Goal: Transaction & Acquisition: Purchase product/service

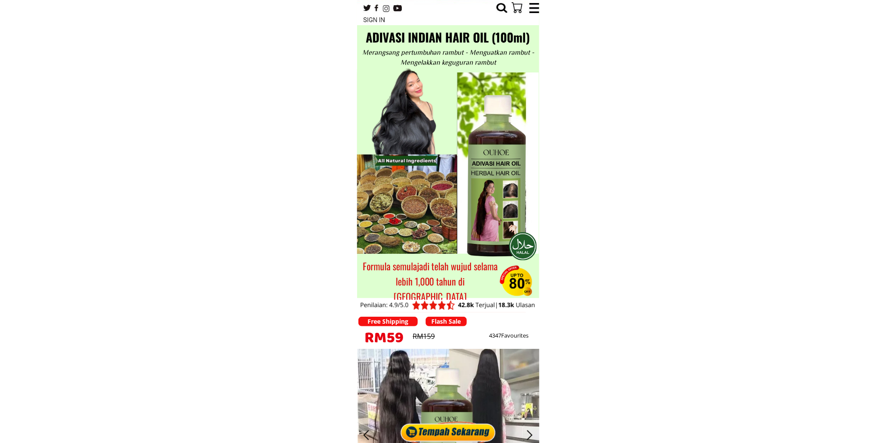
click at [454, 437] on div at bounding box center [449, 430] width 100 height 26
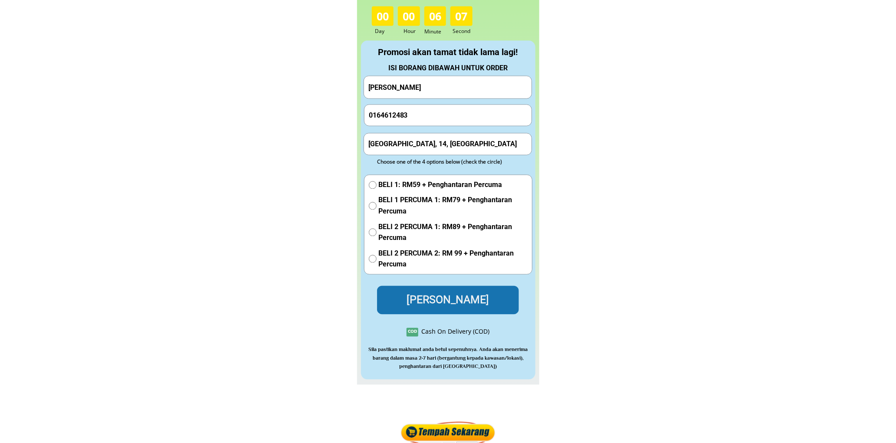
scroll to position [3848, 0]
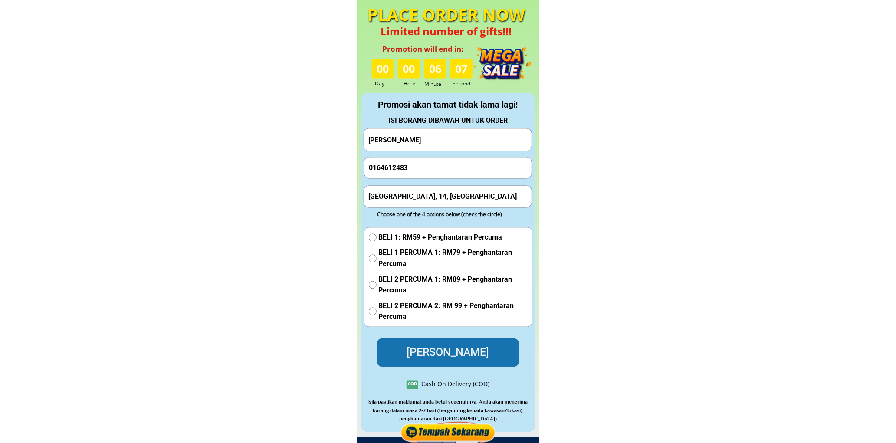
click at [425, 158] on input "0164612483" at bounding box center [448, 168] width 163 height 21
paste input "Rahim bin"
type input "Rahim bin"
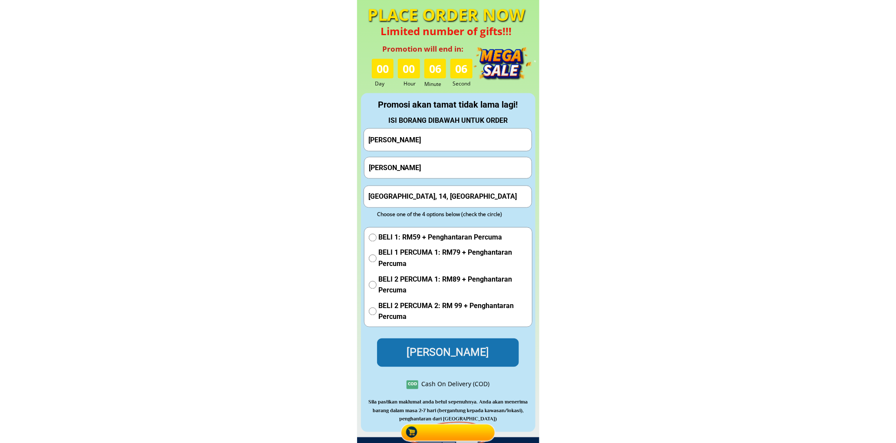
click at [435, 140] on input "Helen Lean" at bounding box center [447, 140] width 163 height 22
paste input "Rahim bi"
type input "Rahim bin"
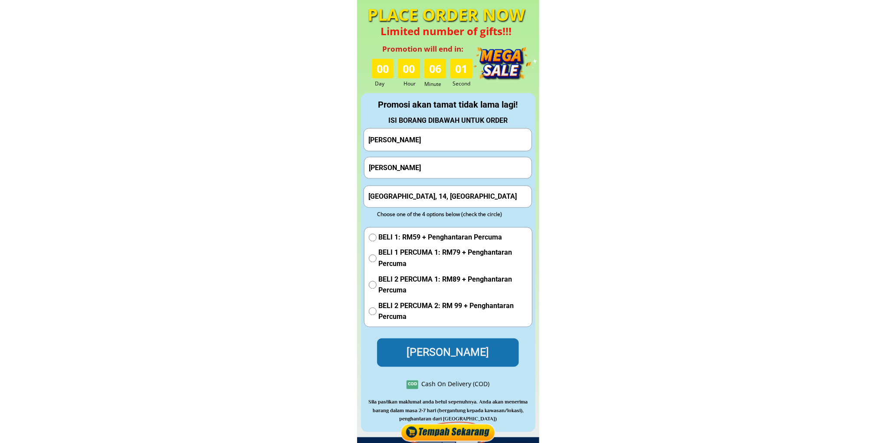
click at [419, 164] on input "Rahim bin" at bounding box center [448, 168] width 163 height 21
drag, startPoint x: 419, startPoint y: 164, endPoint x: 414, endPoint y: 166, distance: 5.2
click at [419, 165] on input "Rahim bin" at bounding box center [448, 168] width 163 height 21
paste input "60103806701"
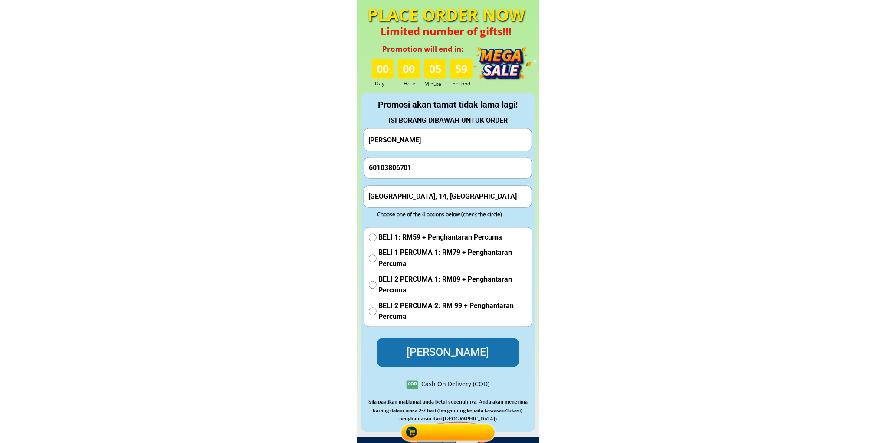
type input "60103806701"
click at [417, 197] on input "Kuala Lumpur, 14, Malaysia" at bounding box center [447, 196] width 163 height 21
paste input "70 Lorong 5 Taman Sri Selama Perak"
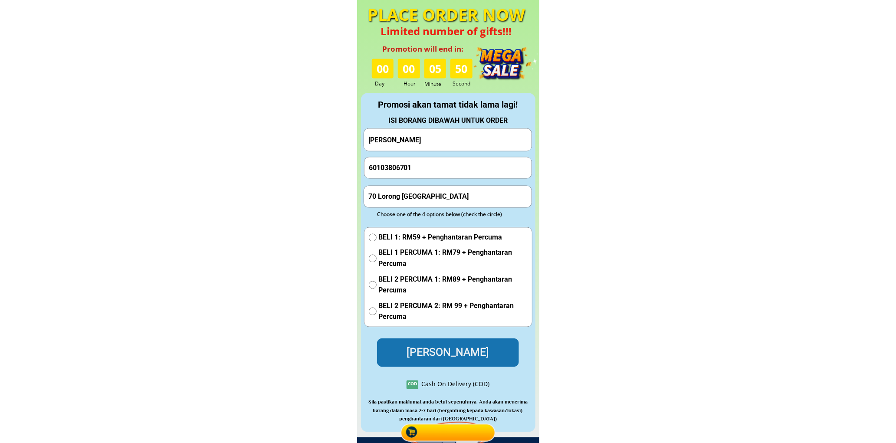
type input "70 Lorong 5 Taman Sri Selama Perak"
click at [404, 241] on span "BELI 1: RM59 + Penghantaran Percuma" at bounding box center [453, 237] width 149 height 11
radio input "true"
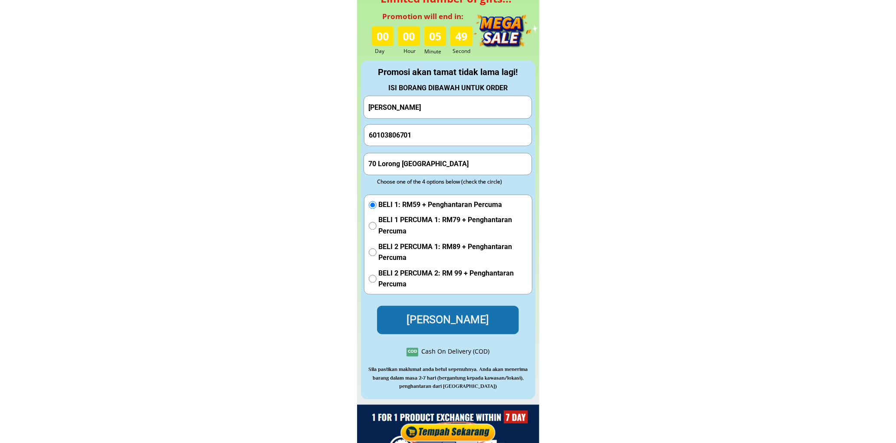
scroll to position [3928, 0]
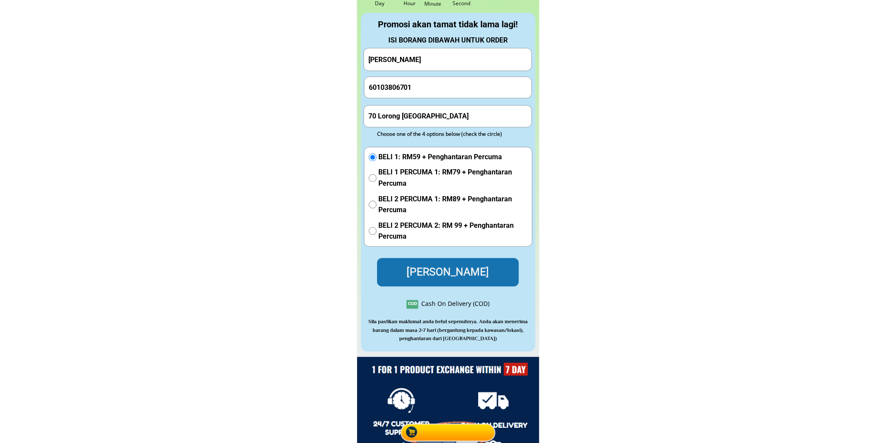
click at [437, 274] on p "Hantar Pesanan" at bounding box center [448, 272] width 142 height 28
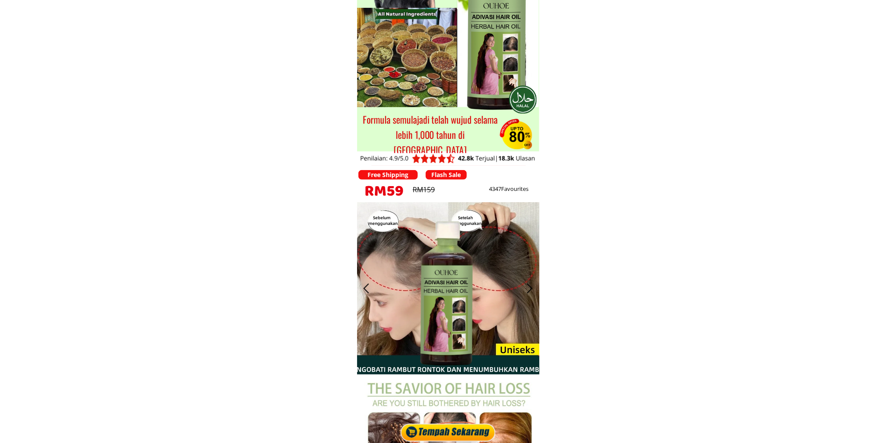
scroll to position [0, 0]
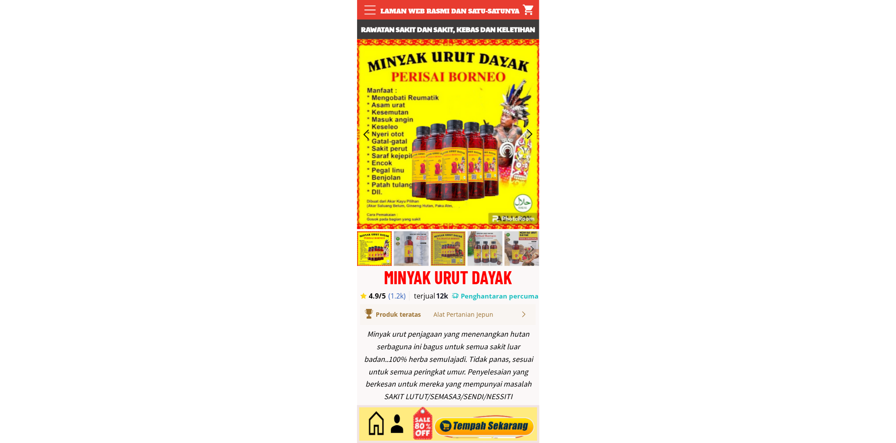
click at [481, 422] on div at bounding box center [484, 424] width 105 height 29
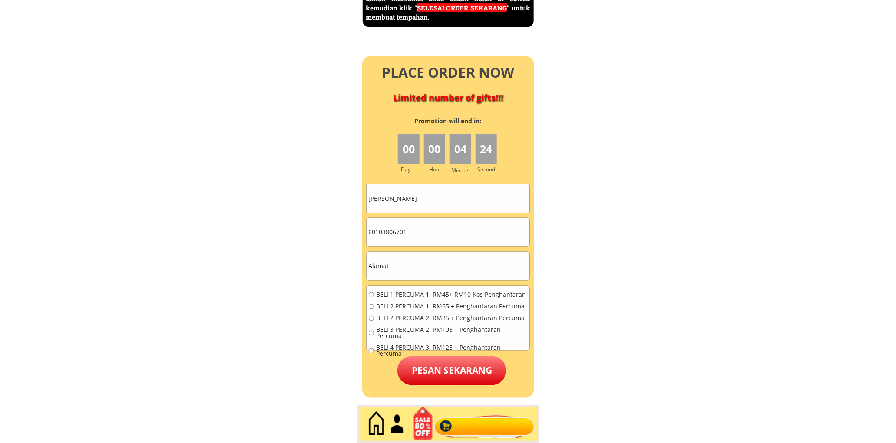
scroll to position [3927, 0]
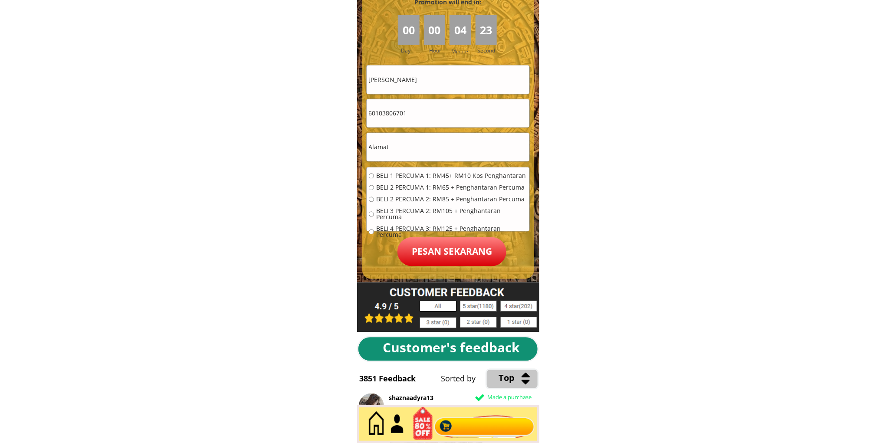
click at [407, 89] on input "Rahim bin" at bounding box center [448, 80] width 163 height 28
paste input "ose Mohamed"
type input "Rose Mohamed"
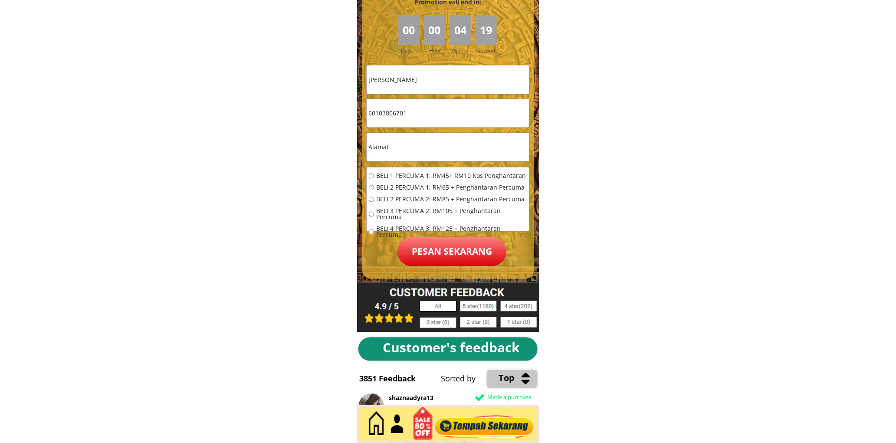
click at [440, 140] on input "text" at bounding box center [448, 147] width 163 height 28
click at [432, 105] on input "60103806701" at bounding box center [448, 113] width 163 height 28
click at [432, 106] on input "60103806701" at bounding box center [448, 113] width 163 height 28
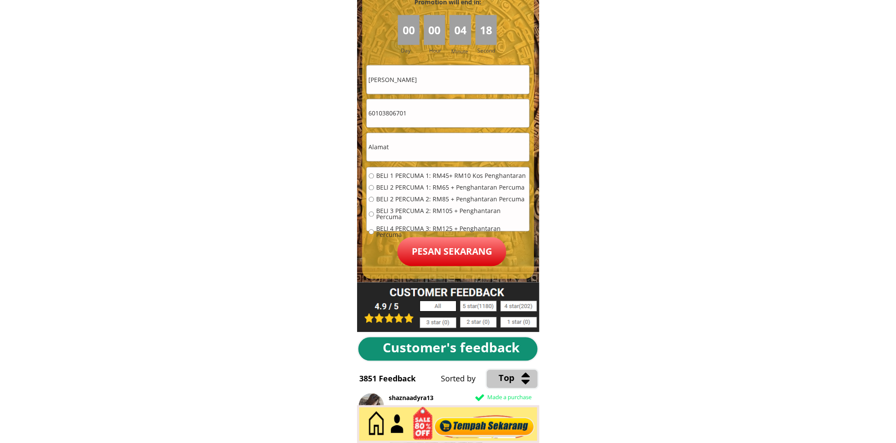
paste input "0122268076"
type input "0122268076"
click at [423, 189] on span "BELI 2 PERCUMA 1: RM65 + Penghantaran Percuma" at bounding box center [451, 188] width 151 height 6
radio input "true"
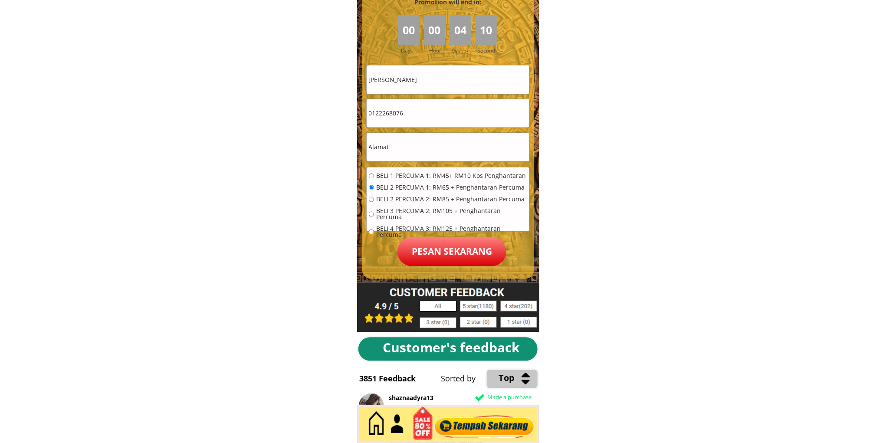
click at [444, 162] on form "BELI 1 PERCUMA 1: RM45+ RM10 Kos Penghantaran BELI 2 PERCUMA 1: RM65 + Penghant…" at bounding box center [448, 165] width 164 height 201
click at [439, 150] on input "text" at bounding box center [448, 147] width 163 height 28
click at [439, 149] on input "text" at bounding box center [448, 147] width 163 height 28
paste input "No. 6 Jln 4/5, Tmn Tasik Tambahan, 68000 AMPANG SELANGOR"
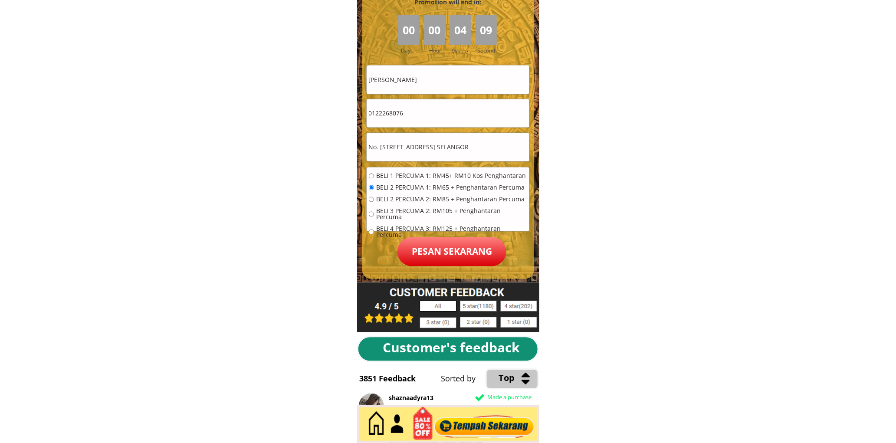
type input "No. 6 Jln 4/5, Tmn Tasik Tambahan, 68000 AMPANG SELANGOR"
click at [440, 250] on p "Pesan sekarang" at bounding box center [452, 251] width 109 height 29
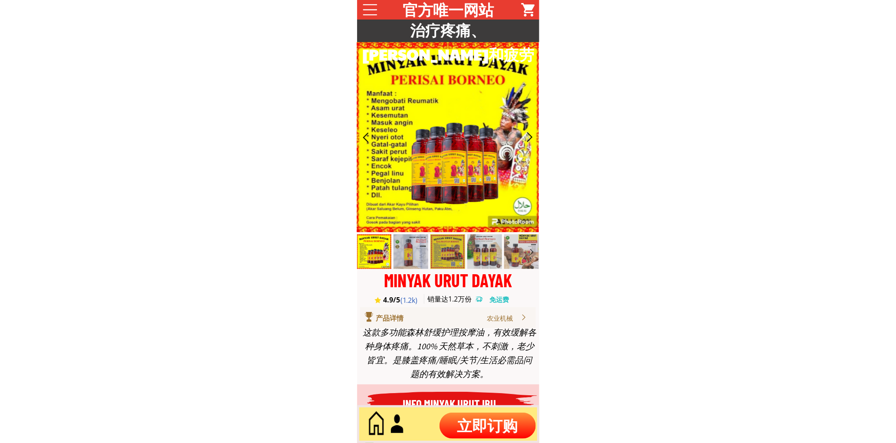
click at [475, 420] on p "立即订购" at bounding box center [488, 426] width 96 height 26
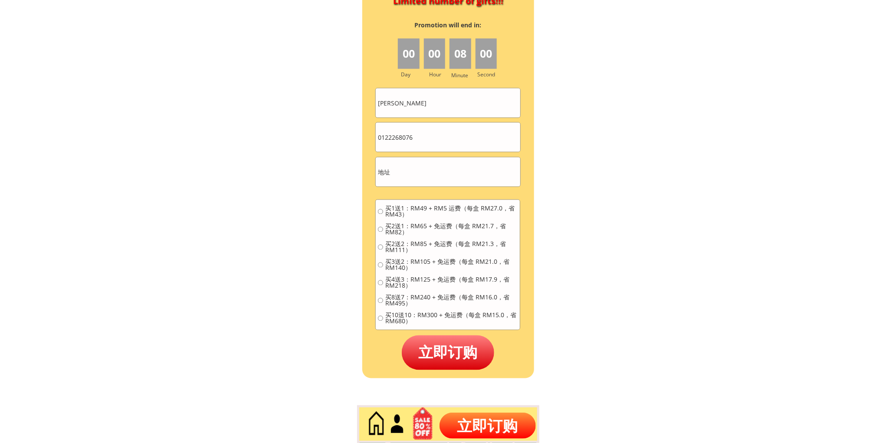
scroll to position [3874, 0]
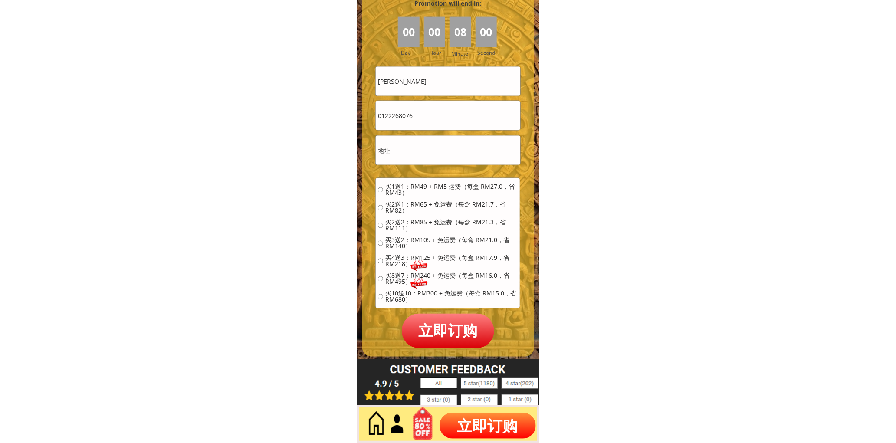
click at [428, 118] on input "0122268076" at bounding box center [448, 115] width 144 height 29
click at [428, 117] on input "0122268076" at bounding box center [448, 115] width 144 height 29
paste input "98176711"
type input "0198176711"
click at [461, 76] on input "[PERSON_NAME]" at bounding box center [448, 81] width 144 height 29
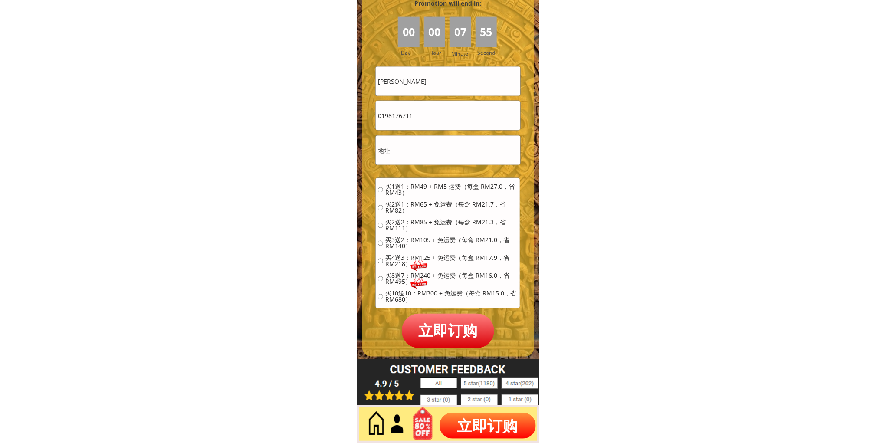
click at [461, 76] on input "[PERSON_NAME]" at bounding box center [448, 81] width 144 height 29
paste input "[PERSON_NAME]"
click at [461, 76] on input "[PERSON_NAME] Chai" at bounding box center [448, 81] width 144 height 29
click at [459, 78] on input "[PERSON_NAME] Chai" at bounding box center [448, 81] width 144 height 29
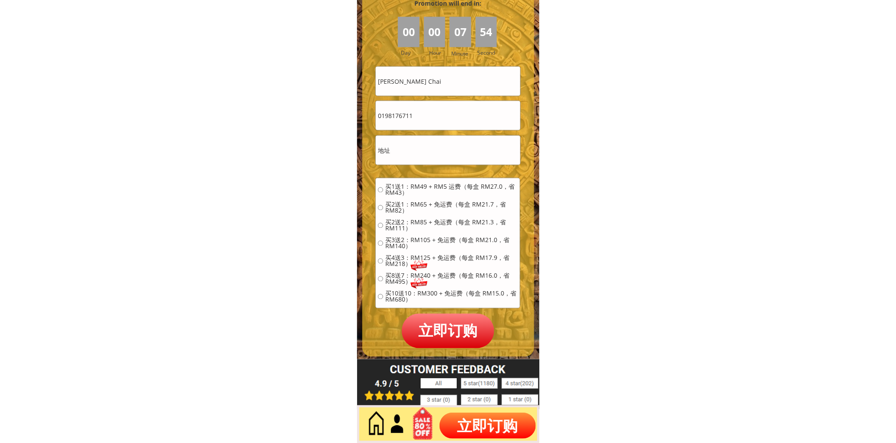
paste input "[PERSON_NAME]"
click at [459, 78] on input "[PERSON_NAME] Chai" at bounding box center [448, 81] width 144 height 29
click at [459, 78] on input "Rose Jackson Jackson Chai" at bounding box center [448, 81] width 144 height 29
paste input "Jackson"
click at [459, 78] on input "Rose Jackson Jackson Jackson Chai" at bounding box center [448, 81] width 144 height 29
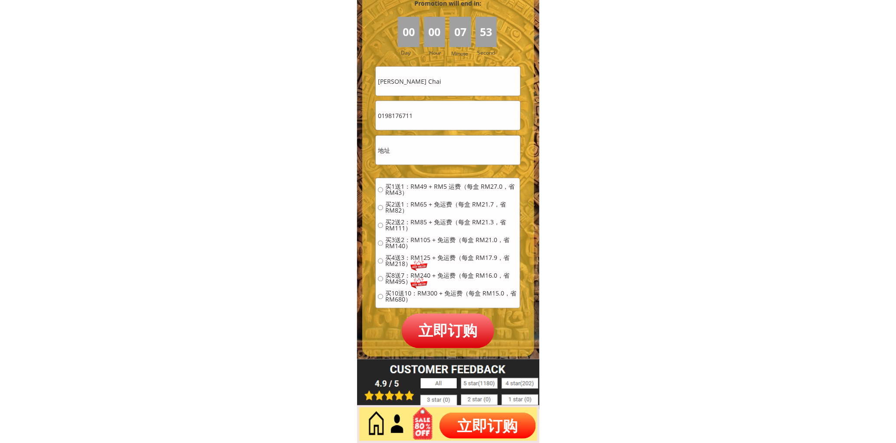
click at [459, 78] on input "Rose Jackson Jackson Jackson Chai" at bounding box center [448, 81] width 144 height 29
paste input "text"
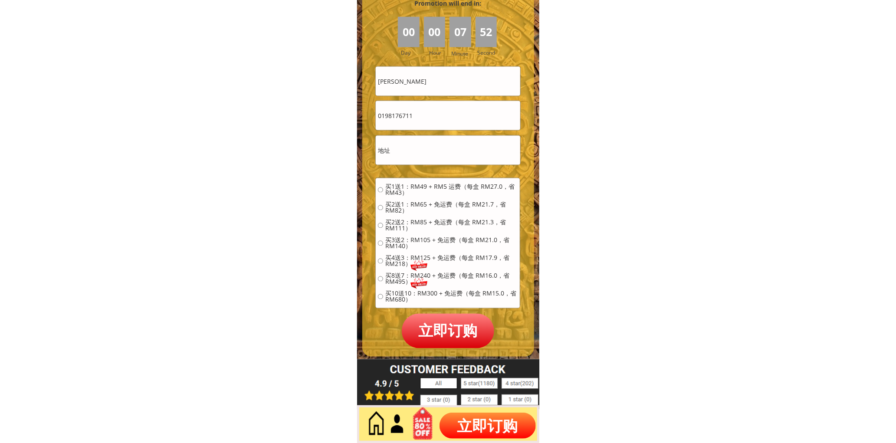
type input "Jackson Chai"
click at [442, 145] on input "text" at bounding box center [448, 150] width 144 height 29
paste input "No. 57 Taman Kuching ,foochow Road No.1q2"
type input "No. 57 Taman Kuching ,foochow Road No.1q2"
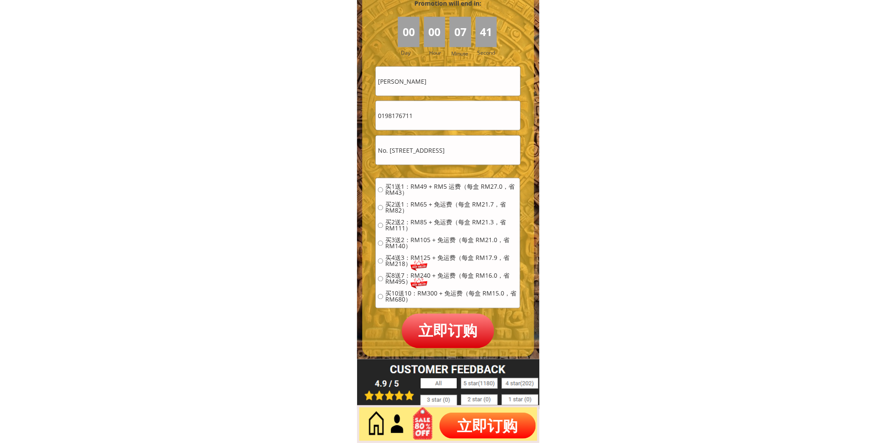
click at [414, 220] on span "买2送2：RM85 + 免运费（每盒 RM21.3，省 RM111）" at bounding box center [452, 226] width 132 height 12
radio input "true"
click at [436, 336] on p "立即订购" at bounding box center [448, 331] width 93 height 34
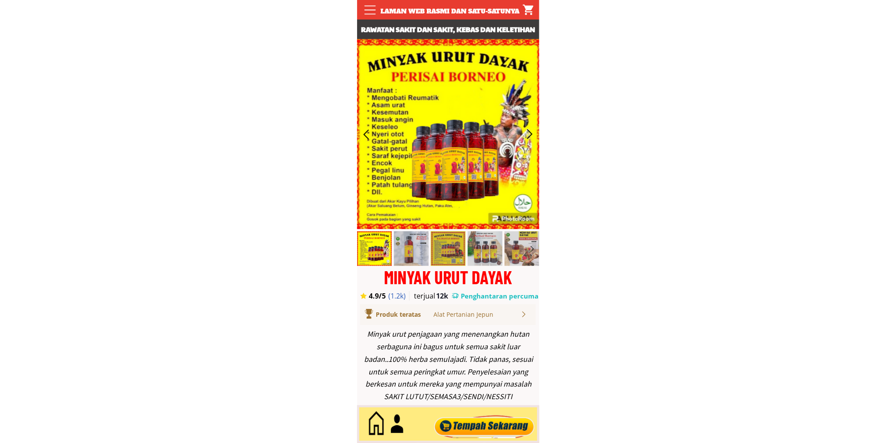
click at [481, 423] on div at bounding box center [484, 424] width 105 height 29
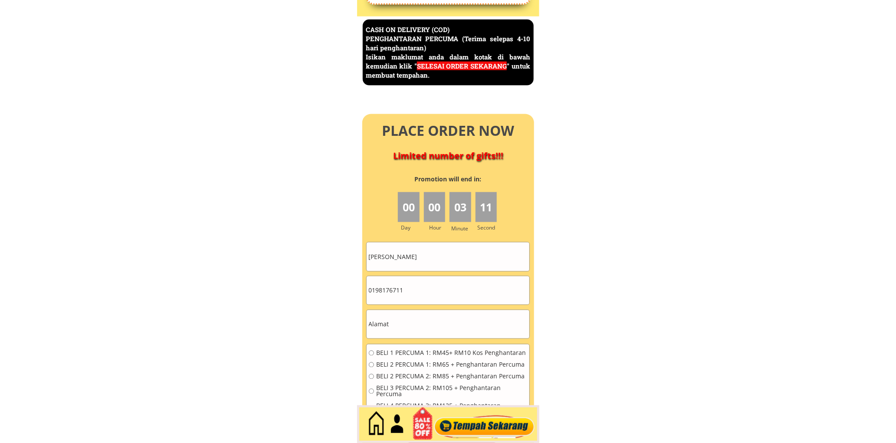
scroll to position [3767, 0]
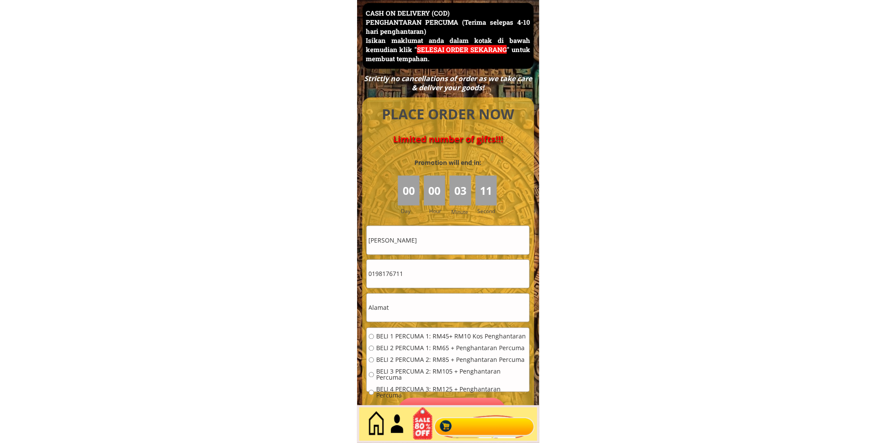
click at [409, 267] on input "0198176711" at bounding box center [448, 274] width 163 height 28
paste input "25886023"
type input "0125886023"
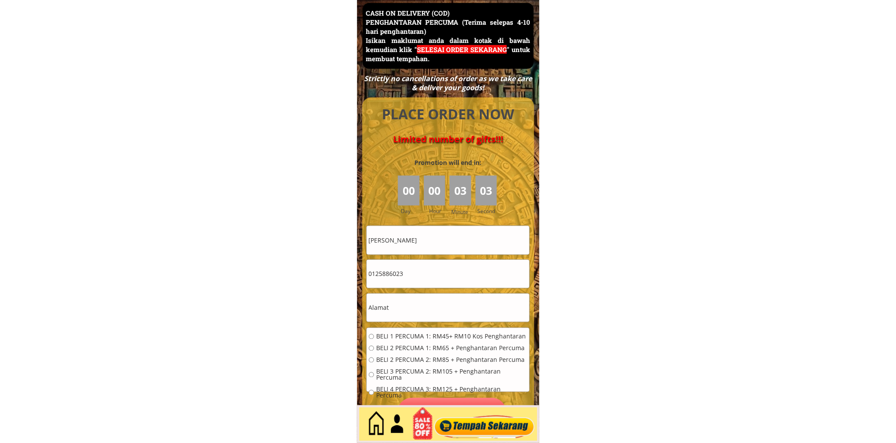
click at [437, 247] on input "[PERSON_NAME]" at bounding box center [448, 240] width 163 height 28
paste input "Sharipah Sariyah bt Syed Noor"
type input "Sharipah Sariyah bt Syed Noor"
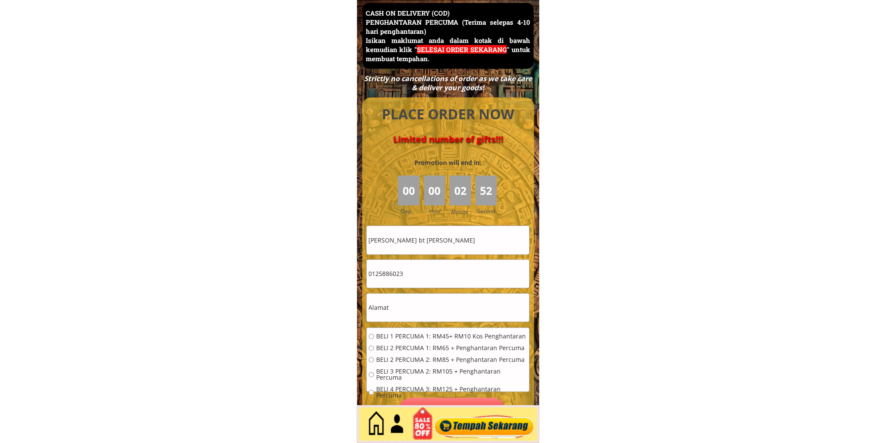
click at [395, 313] on input "text" at bounding box center [448, 308] width 163 height 28
paste input "No.8,Jalan Flora 3D/5"
type input "No.8,Jalan Flora 3D/5"
click at [393, 335] on span "BELI 1 PERCUMA 1: RM45+ RM10 Kos Penghantaran" at bounding box center [451, 337] width 151 height 6
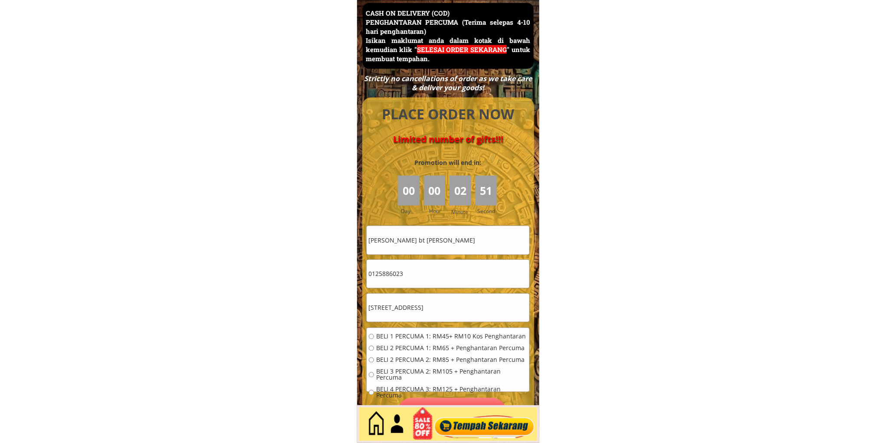
radio input "true"
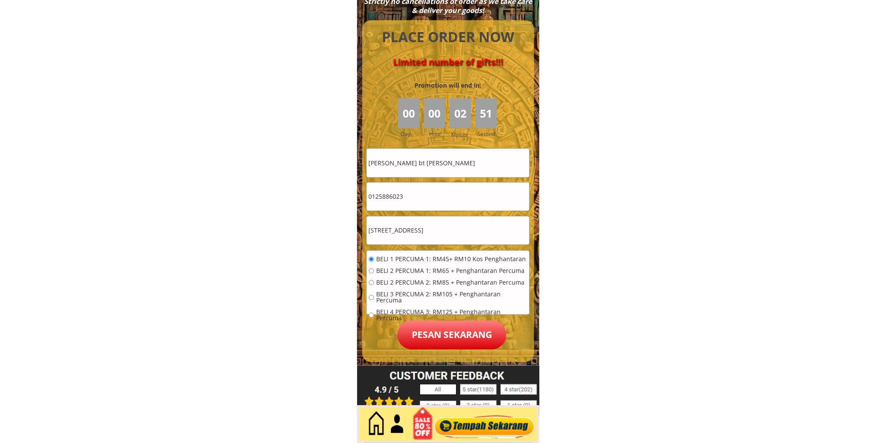
scroll to position [3847, 0]
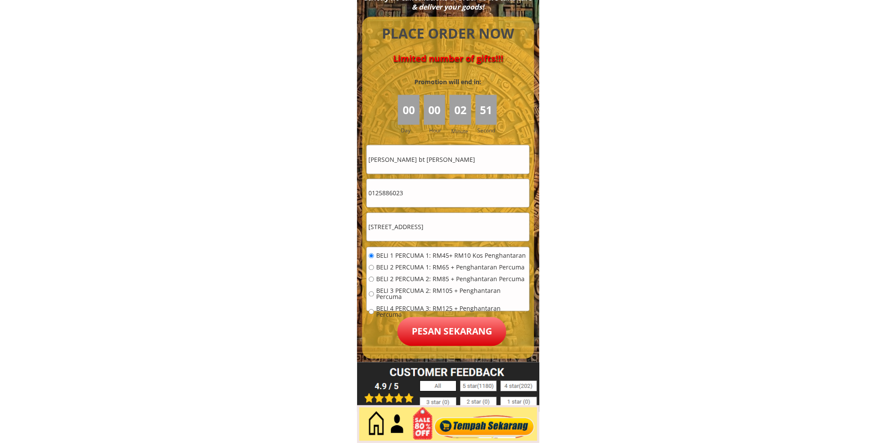
click at [455, 336] on p "Pesan sekarang" at bounding box center [452, 331] width 109 height 29
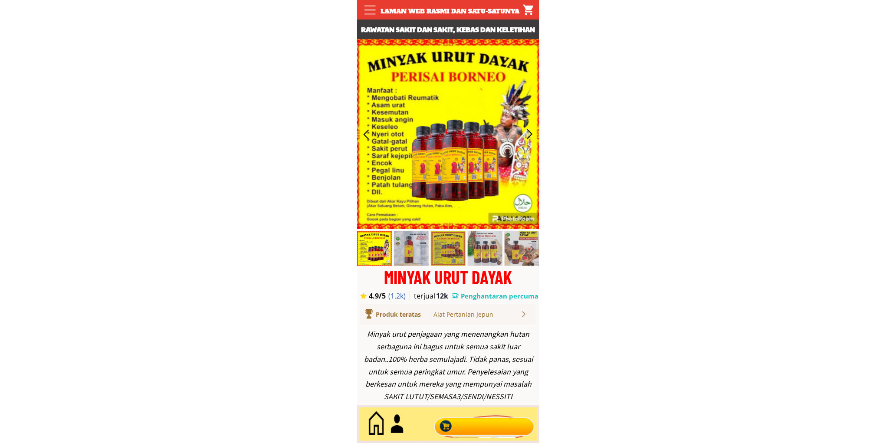
click at [486, 425] on div at bounding box center [484, 424] width 105 height 29
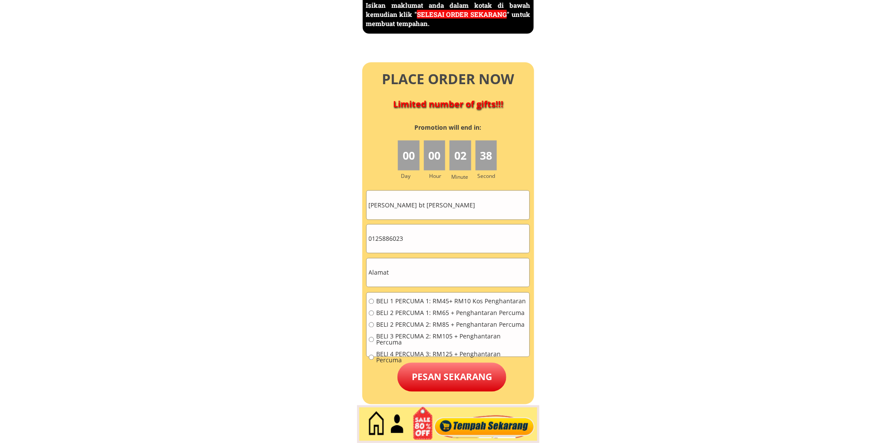
scroll to position [3927, 0]
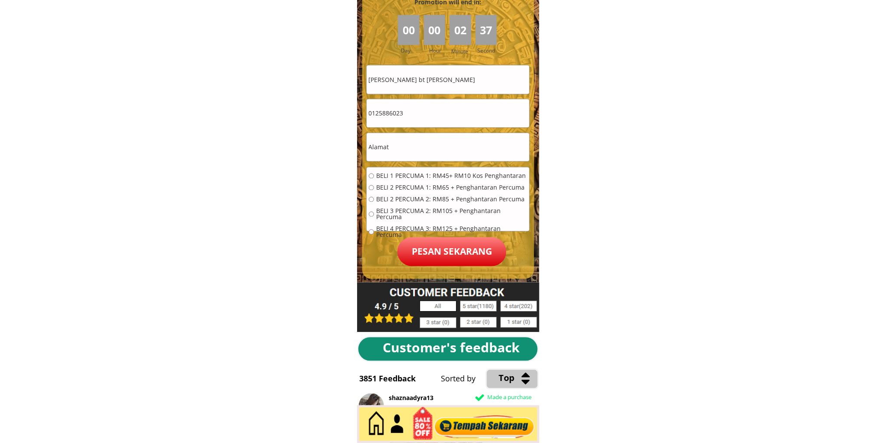
click at [430, 115] on input "0125886023" at bounding box center [448, 113] width 163 height 28
click at [430, 114] on input "0125886023" at bounding box center [448, 113] width 163 height 28
paste input "145551285"
type input "145551285"
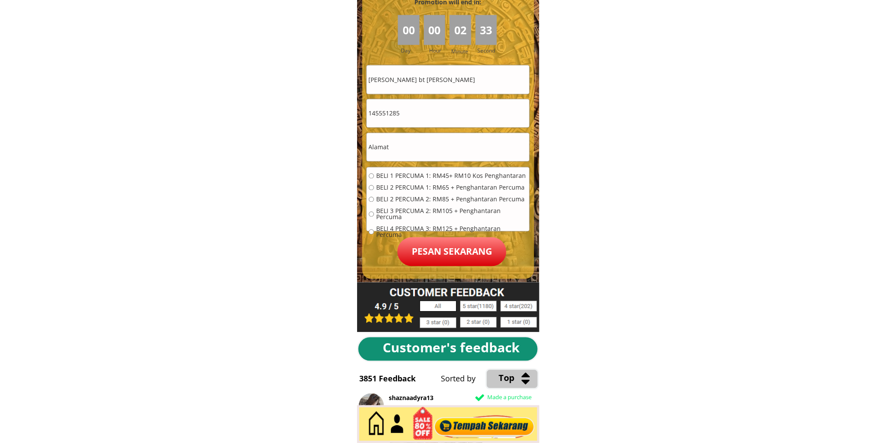
click at [461, 81] on input "[PERSON_NAME] bt [PERSON_NAME]" at bounding box center [448, 80] width 163 height 28
paste input "Bibie96"
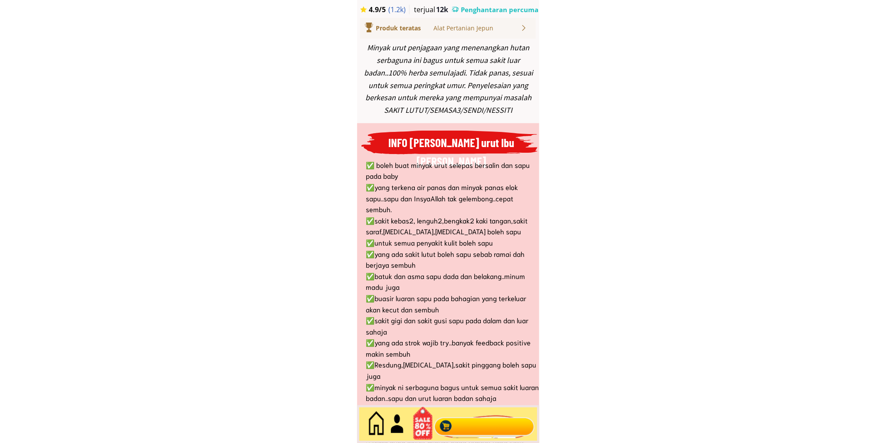
scroll to position [0, 0]
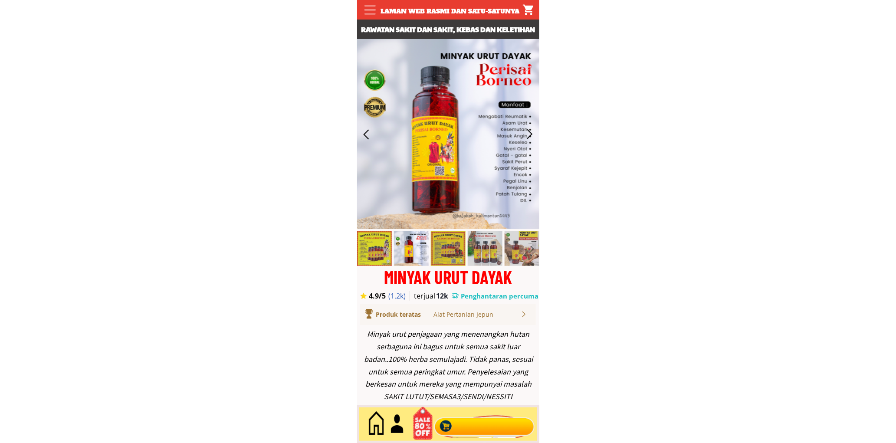
type input "Bibie96"
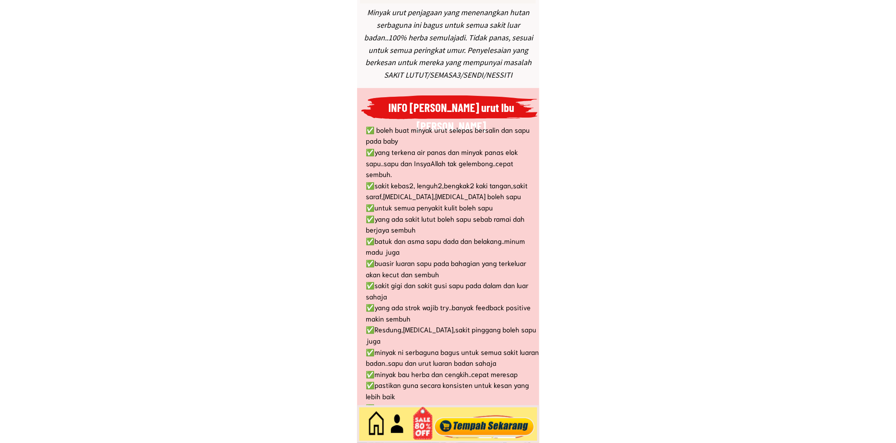
click at [497, 421] on div at bounding box center [484, 424] width 105 height 29
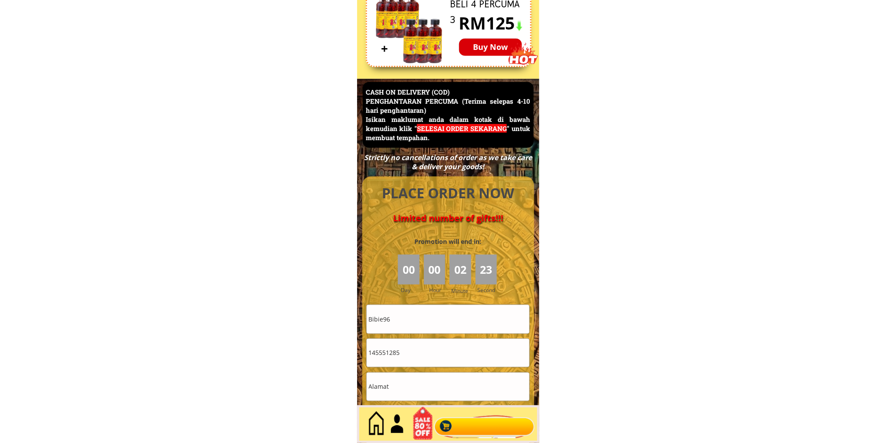
scroll to position [3767, 0]
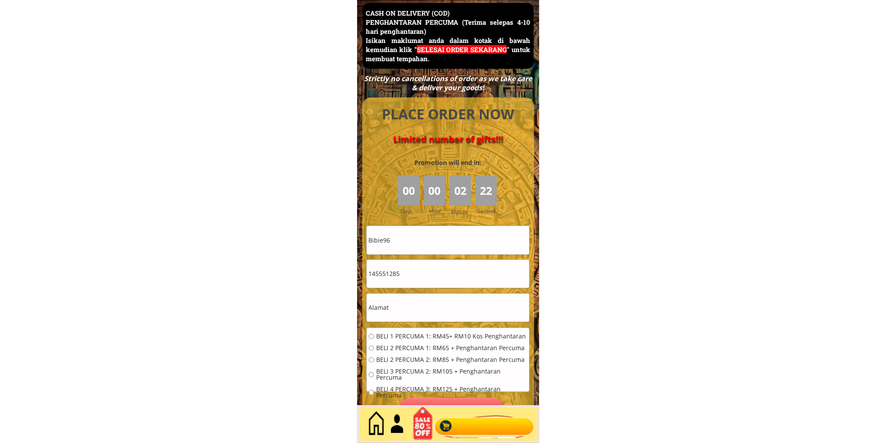
click at [405, 306] on input "text" at bounding box center [448, 308] width 163 height 28
paste input "[GEOGRAPHIC_DATA]"
type input "[GEOGRAPHIC_DATA]"
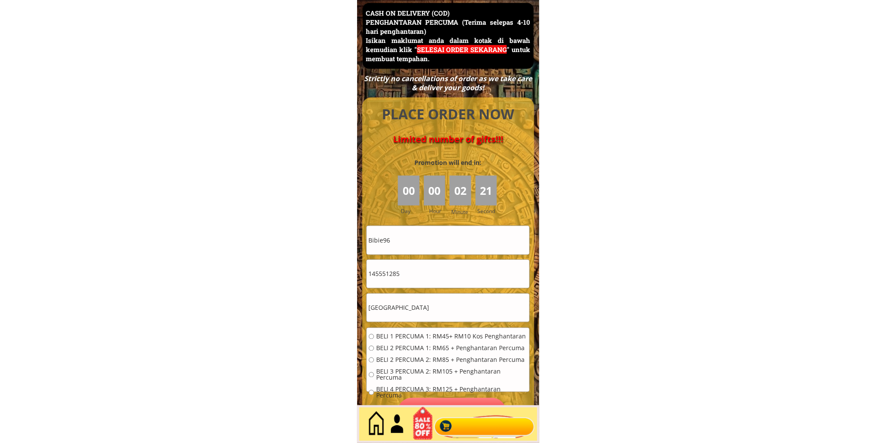
click at [392, 334] on span "BELI 1 PERCUMA 1: RM45+ RM10 Kos Penghantaran" at bounding box center [451, 337] width 151 height 6
radio input "true"
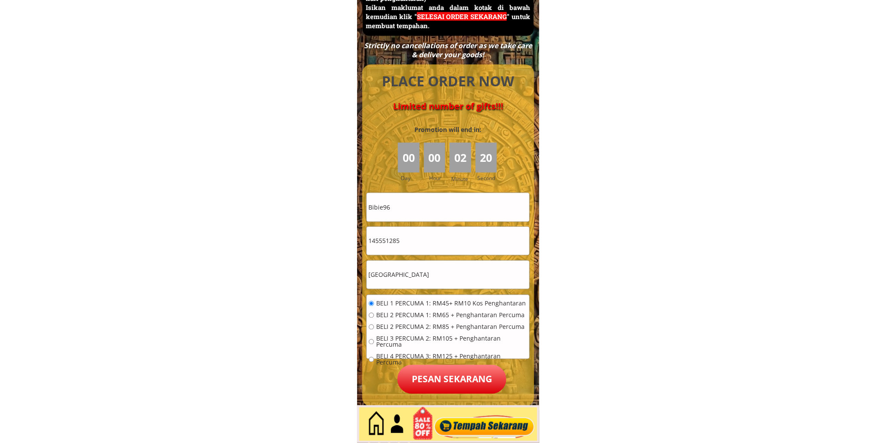
scroll to position [3847, 0]
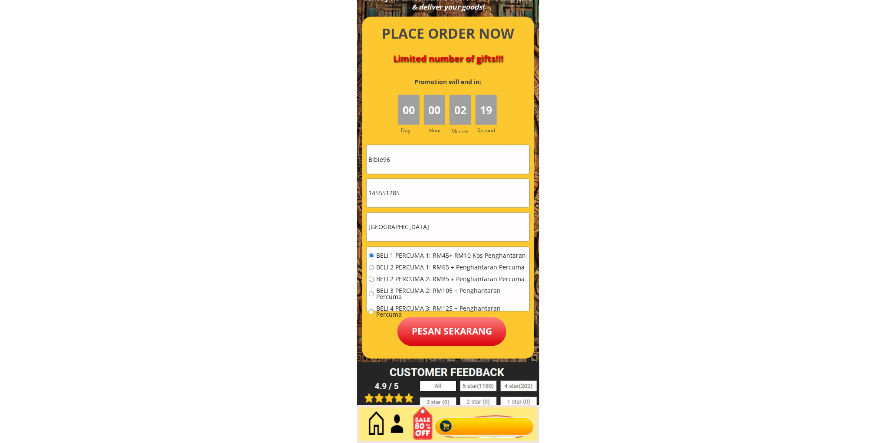
click at [440, 348] on div at bounding box center [448, 188] width 172 height 342
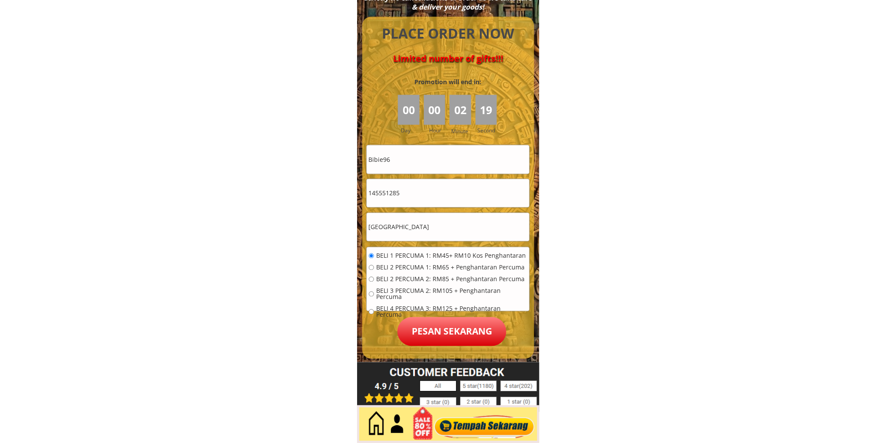
click at [438, 339] on p "Pesan sekarang" at bounding box center [452, 331] width 109 height 29
